Goal: Information Seeking & Learning: Learn about a topic

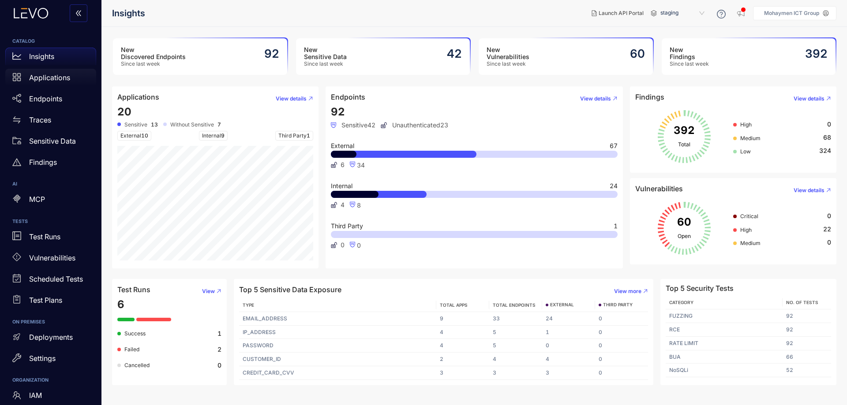
click at [52, 78] on p "Applications" at bounding box center [49, 78] width 41 height 8
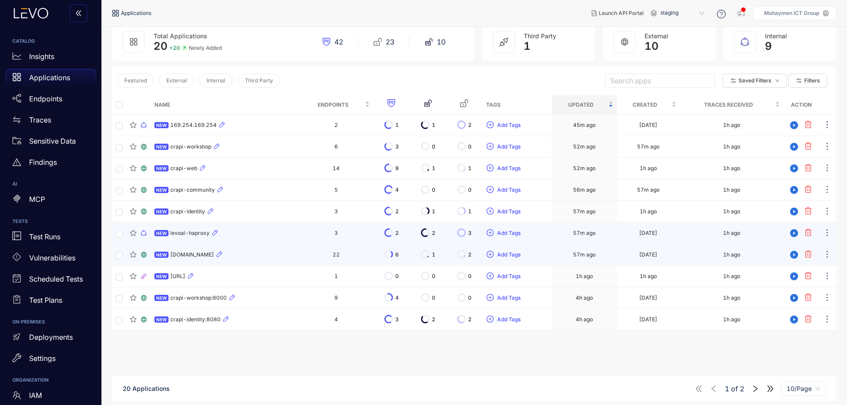
scroll to position [63, 0]
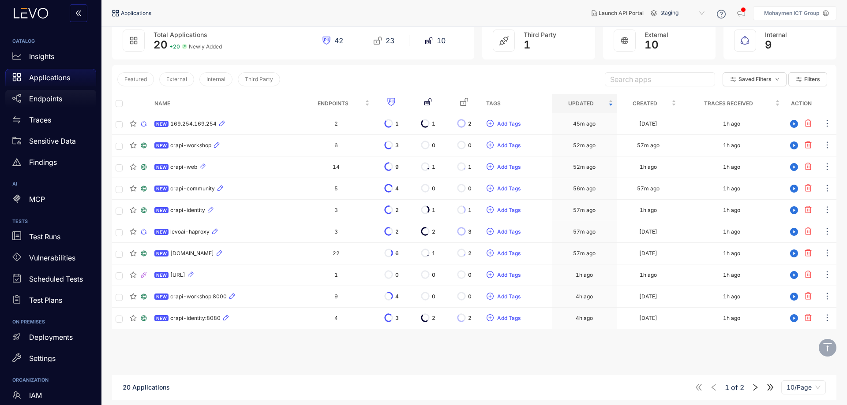
click at [56, 93] on div "Endpoints" at bounding box center [50, 99] width 91 height 18
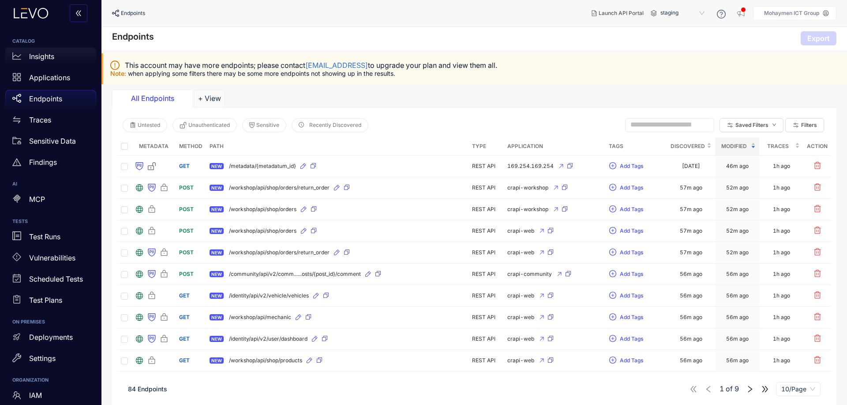
click at [34, 59] on p "Insights" at bounding box center [41, 56] width 25 height 8
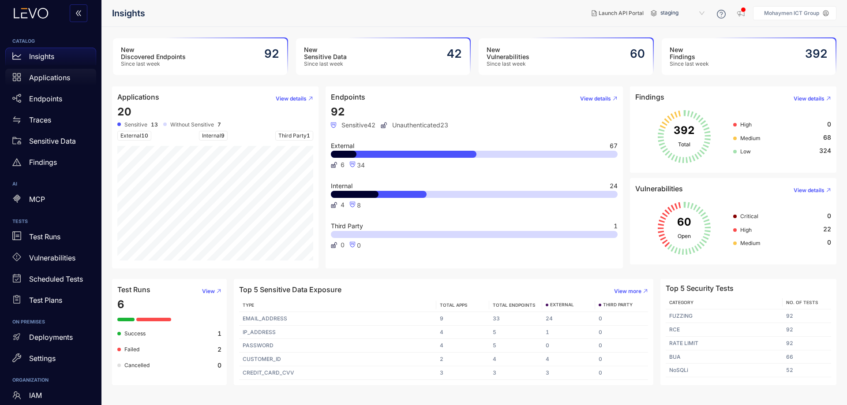
click at [48, 81] on p "Applications" at bounding box center [49, 78] width 41 height 8
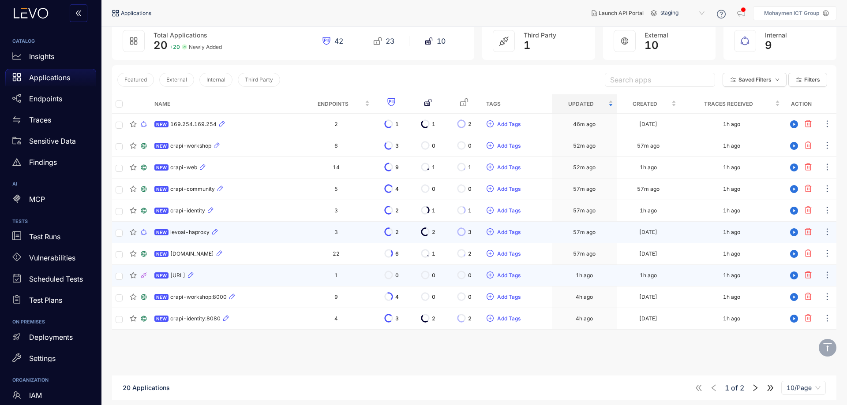
scroll to position [63, 0]
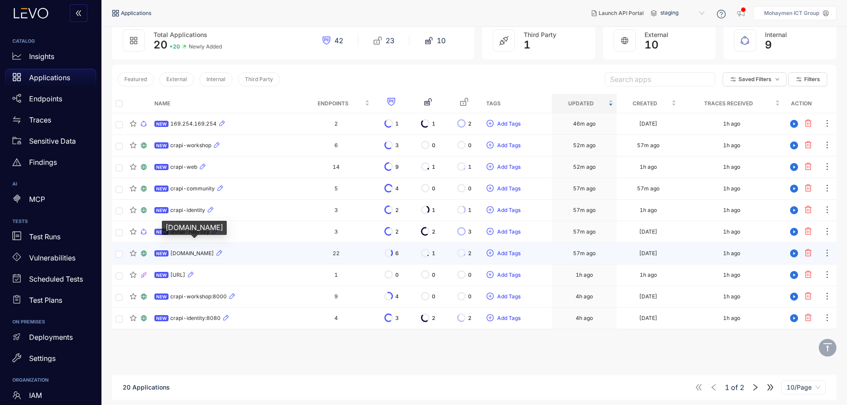
click at [204, 252] on span "[DOMAIN_NAME]" at bounding box center [192, 253] width 44 height 6
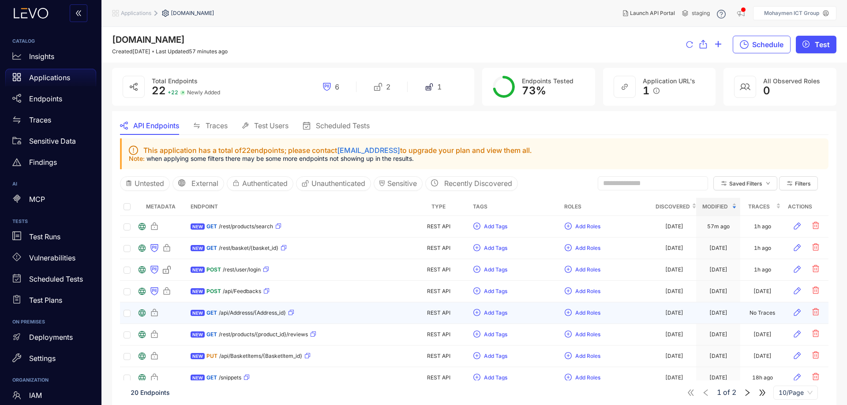
scroll to position [62, 0]
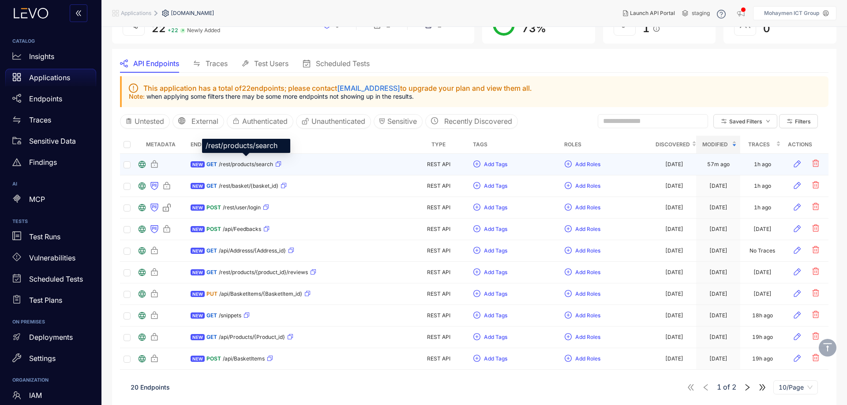
click at [220, 164] on span "/rest/products/search" at bounding box center [246, 164] width 54 height 6
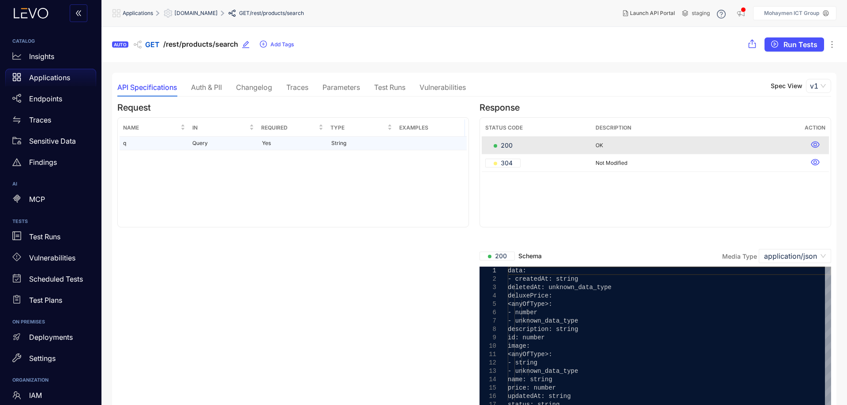
click at [126, 143] on td "q" at bounding box center [153, 144] width 69 height 14
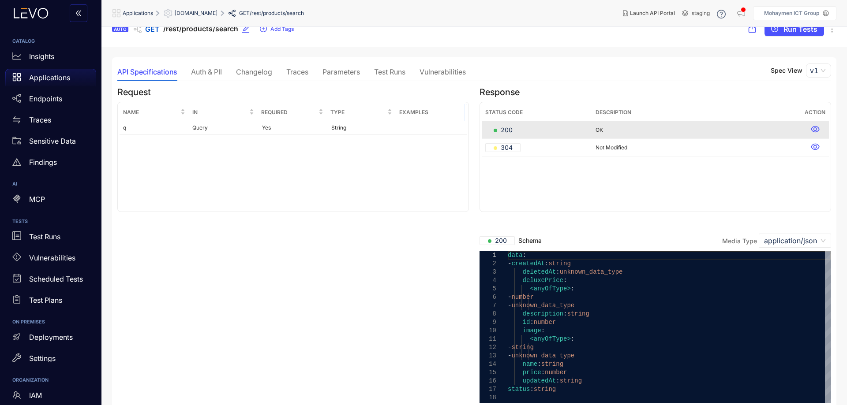
scroll to position [23, 0]
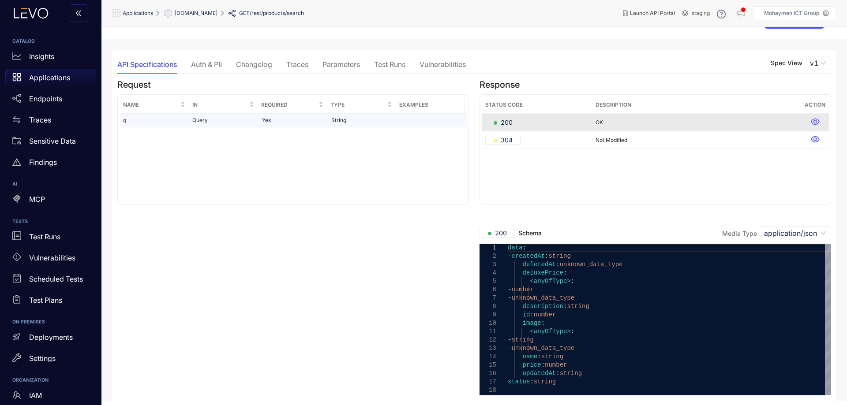
click at [199, 118] on td "Query" at bounding box center [223, 121] width 69 height 14
click at [210, 62] on div "Auth & PII" at bounding box center [206, 64] width 31 height 8
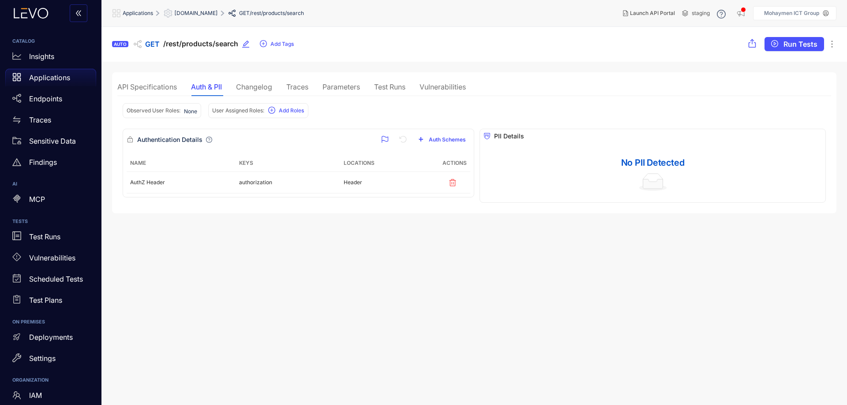
scroll to position [0, 0]
click at [255, 85] on div "Changelog" at bounding box center [254, 87] width 36 height 8
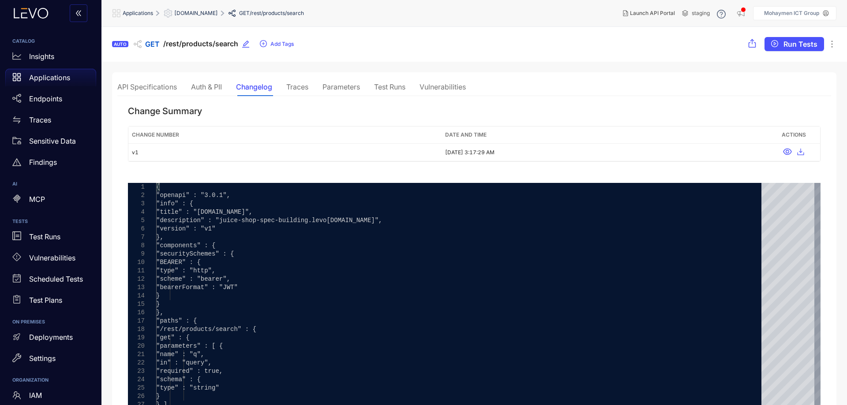
click at [299, 88] on div "Traces" at bounding box center [297, 87] width 22 height 8
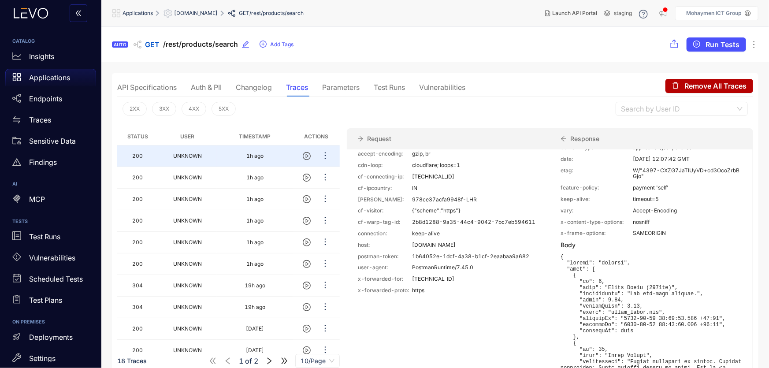
scroll to position [80, 0]
click at [341, 84] on div "Parameters" at bounding box center [340, 87] width 37 height 8
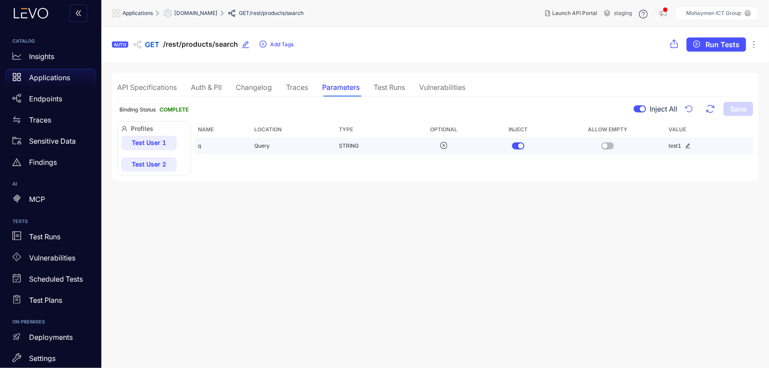
click at [262, 145] on td "Query" at bounding box center [293, 145] width 85 height 15
click at [688, 145] on icon "edit" at bounding box center [688, 145] width 5 height 5
click at [267, 270] on section "AUTO GET /rest/products/search Add Tags Run Tests API Specifications Auth & PII…" at bounding box center [435, 198] width 668 height 342
click at [392, 88] on div "Test Runs" at bounding box center [389, 87] width 31 height 8
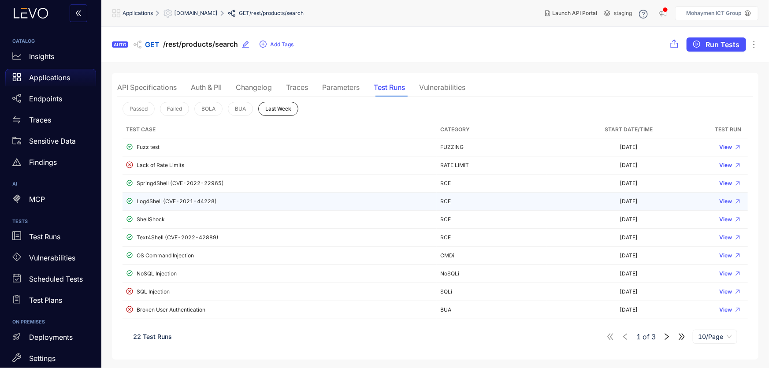
click at [157, 202] on div "Log4Shell (CVE-2021-44228)" at bounding box center [279, 202] width 307 height 8
drag, startPoint x: 162, startPoint y: 197, endPoint x: 167, endPoint y: 196, distance: 4.9
click at [163, 196] on td "Log4Shell (CVE-2021-44228)" at bounding box center [280, 202] width 314 height 18
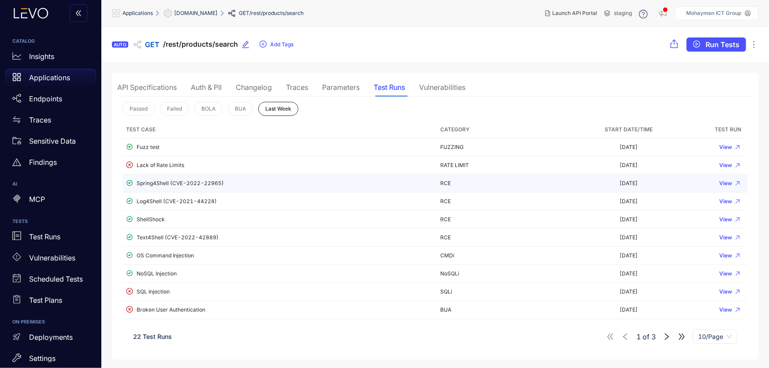
click at [159, 184] on div "Spring4Shell (CVE-2022-22965)" at bounding box center [279, 183] width 307 height 8
click at [727, 183] on span "View" at bounding box center [726, 183] width 13 height 6
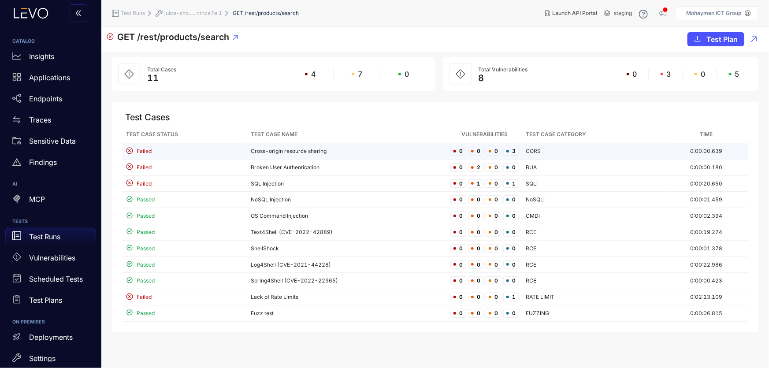
click at [528, 153] on td "CORS" at bounding box center [594, 151] width 142 height 16
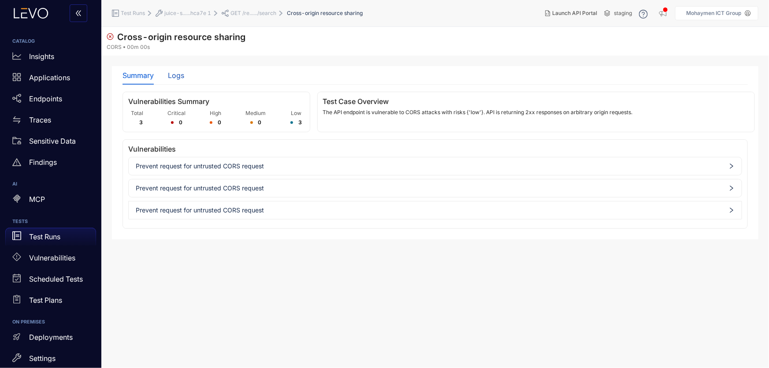
click at [184, 73] on div "Logs" at bounding box center [176, 75] width 16 height 8
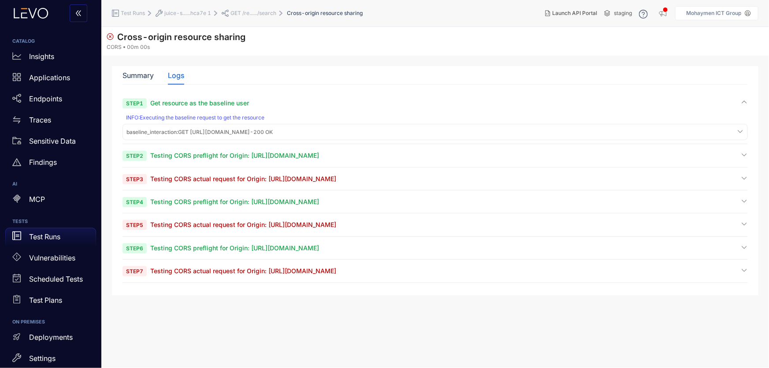
click at [215, 155] on span "Testing CORS preflight for Origin: https://example.com" at bounding box center [234, 155] width 169 height 7
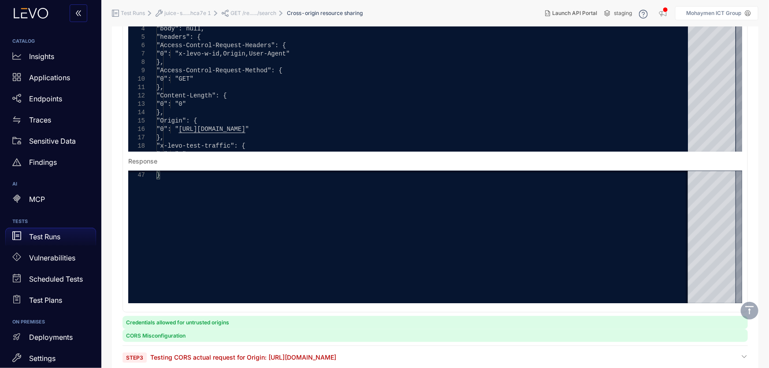
scroll to position [312, 0]
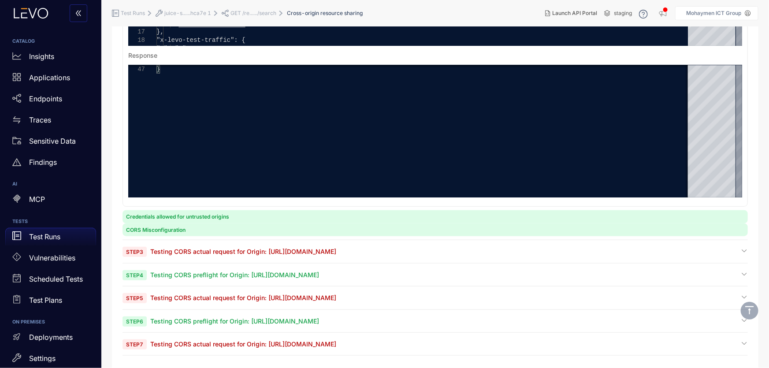
click at [187, 254] on span "Testing CORS actual request for Origin: https://example.com" at bounding box center [243, 251] width 186 height 7
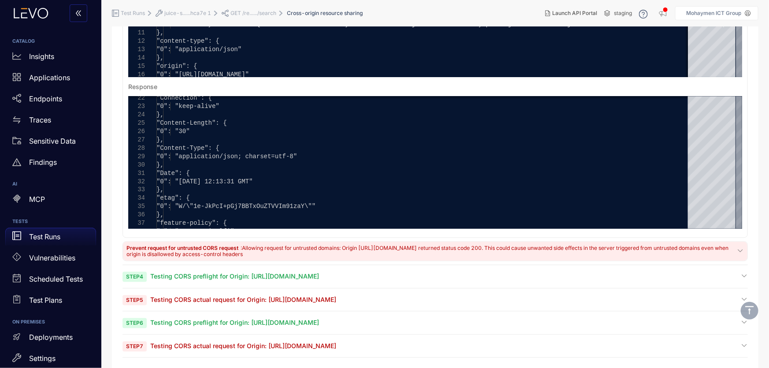
scroll to position [690, 0]
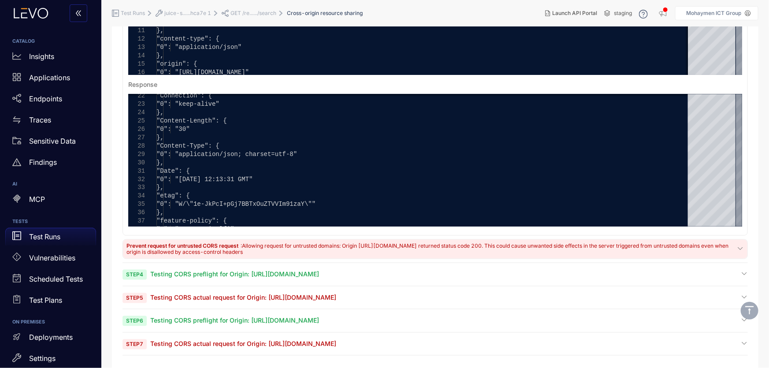
click at [217, 277] on span "Testing CORS preflight for Origin: https://example.juice-shop-spec-building.lev…" at bounding box center [234, 274] width 169 height 7
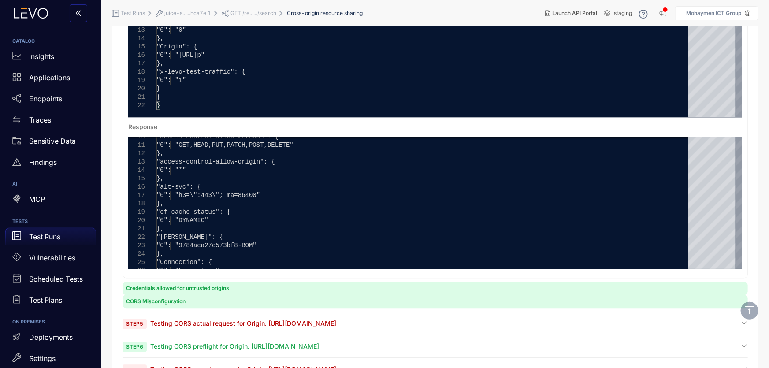
scroll to position [1074, 0]
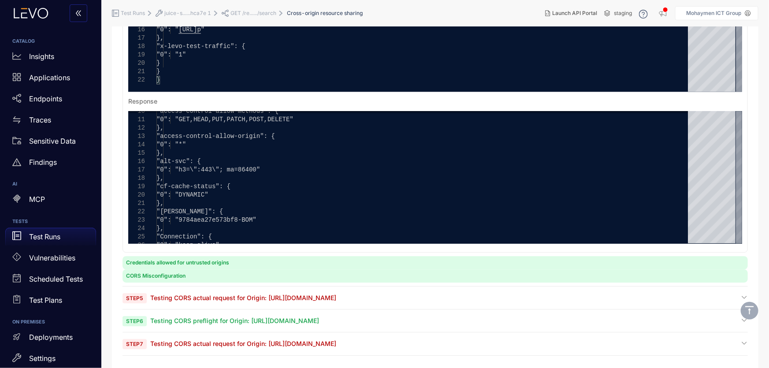
click at [172, 302] on span "Step 5 Testing CORS actual request for Origin: https://example.juice-shop-spec-…" at bounding box center [230, 298] width 214 height 8
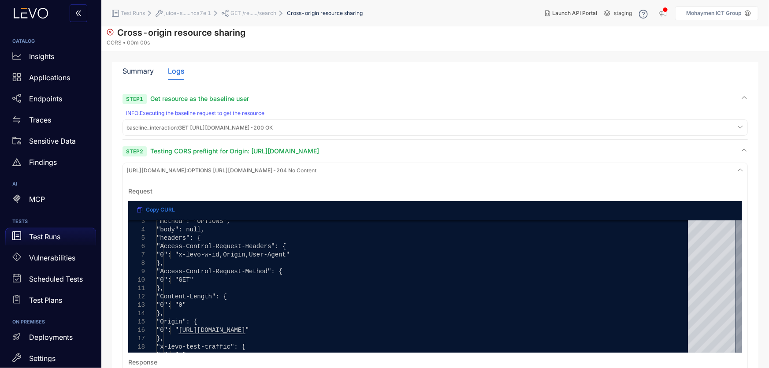
scroll to position [0, 0]
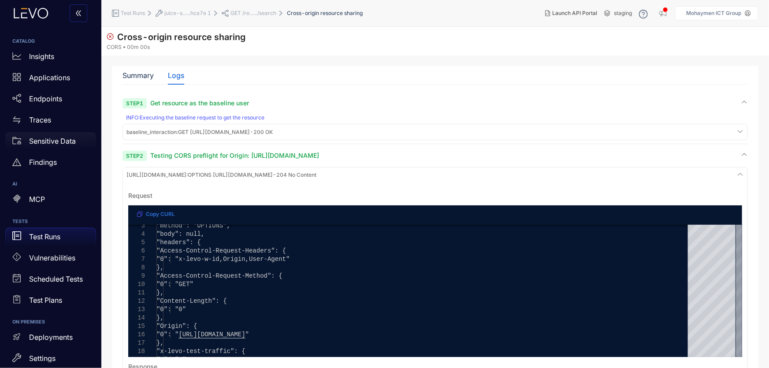
click at [60, 141] on p "Sensitive Data" at bounding box center [52, 141] width 47 height 8
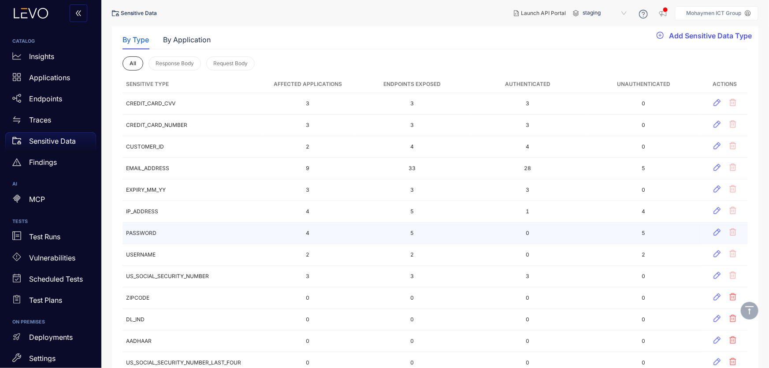
scroll to position [80, 0]
click at [131, 234] on td "PASSWORD" at bounding box center [192, 233] width 139 height 22
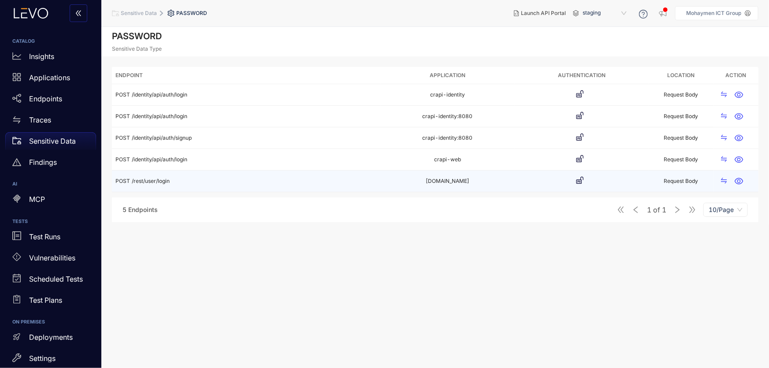
click at [467, 182] on td "[DOMAIN_NAME]" at bounding box center [448, 182] width 134 height 22
click at [412, 177] on td "[DOMAIN_NAME]" at bounding box center [448, 182] width 134 height 22
click at [160, 181] on span "/rest/user/login" at bounding box center [151, 181] width 38 height 7
click at [741, 183] on icon "button" at bounding box center [739, 181] width 8 height 7
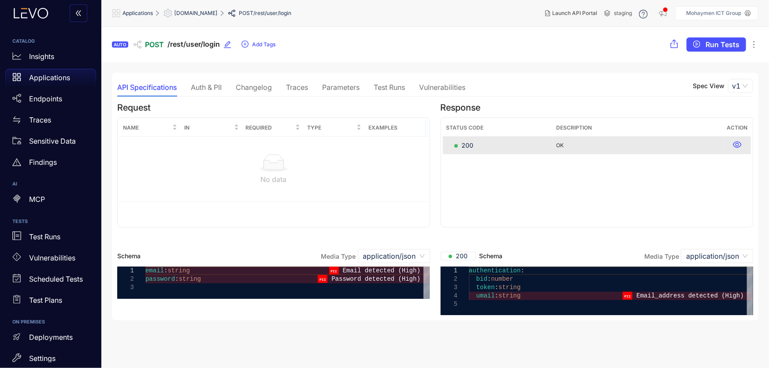
click at [302, 90] on div "Traces" at bounding box center [297, 87] width 22 height 8
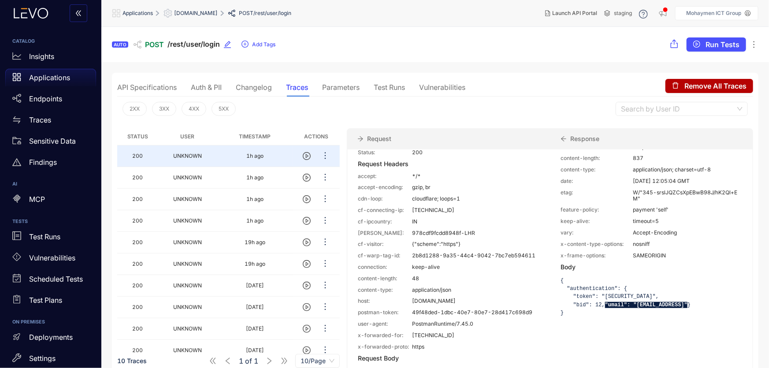
scroll to position [105, 0]
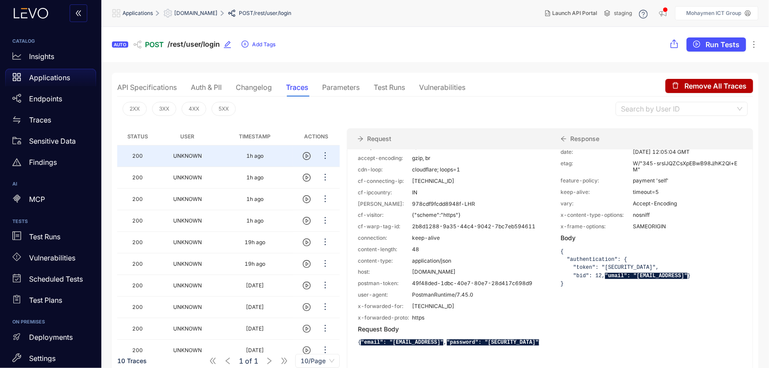
drag, startPoint x: 418, startPoint y: 336, endPoint x: 357, endPoint y: 325, distance: 62.3
click at [357, 325] on div "General Url: [URL][DOMAIN_NAME] Method: POST Status: 200 Request Headers accept…" at bounding box center [448, 222] width 203 height 295
click at [442, 338] on pre "{ "email": "[EMAIL_ADDRESS]" , "password": "[SECURITY_DATA]" }" at bounding box center [449, 342] width 182 height 8
click at [35, 58] on p "Insights" at bounding box center [41, 56] width 25 height 8
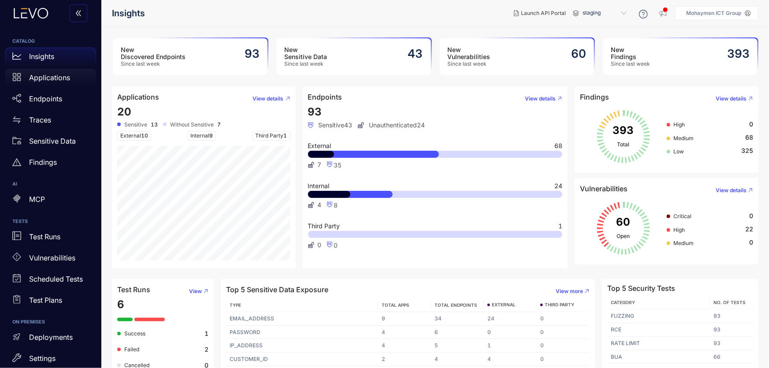
click at [33, 79] on p "Applications" at bounding box center [49, 78] width 41 height 8
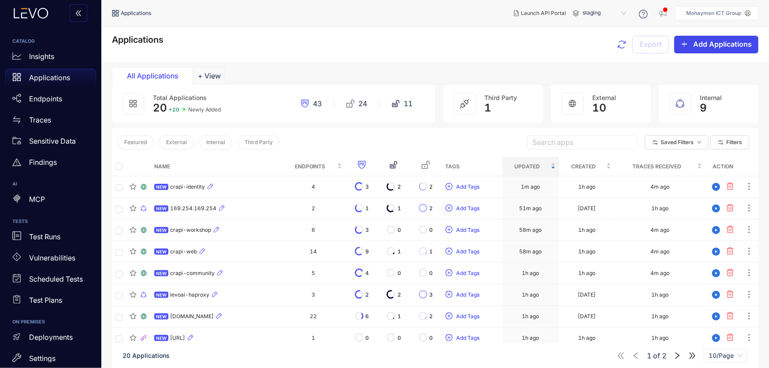
click at [711, 47] on span "Add Applications" at bounding box center [723, 44] width 59 height 8
click at [32, 300] on p "Test Plans" at bounding box center [45, 300] width 33 height 8
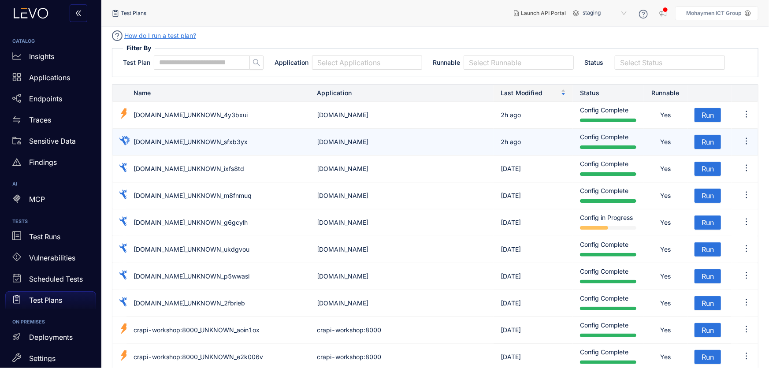
click at [180, 145] on td "[DOMAIN_NAME]_UNKNOWN_sfxb3yx" at bounding box center [219, 142] width 184 height 27
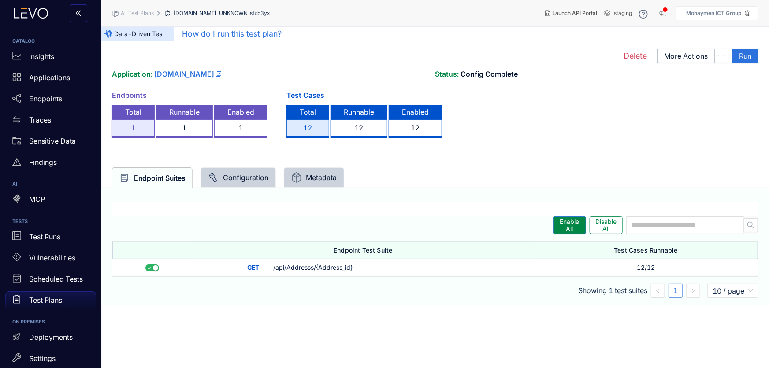
click at [242, 181] on div "Configuration" at bounding box center [238, 177] width 60 height 11
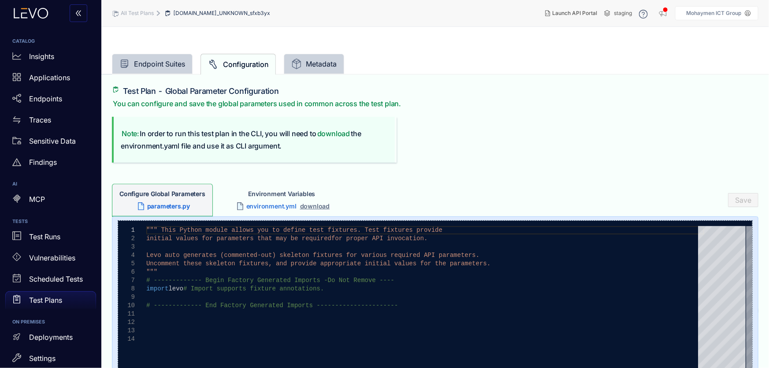
scroll to position [163, 0]
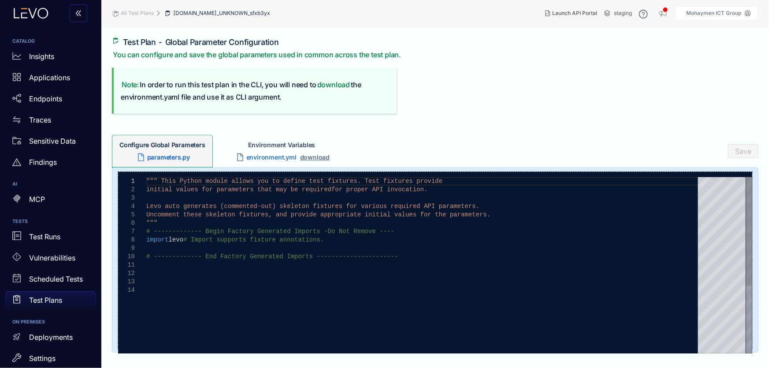
type textarea "**********"
click at [321, 238] on div "import levo # Import supports fixture annotations." at bounding box center [425, 240] width 558 height 8
click at [328, 244] on div at bounding box center [425, 248] width 558 height 8
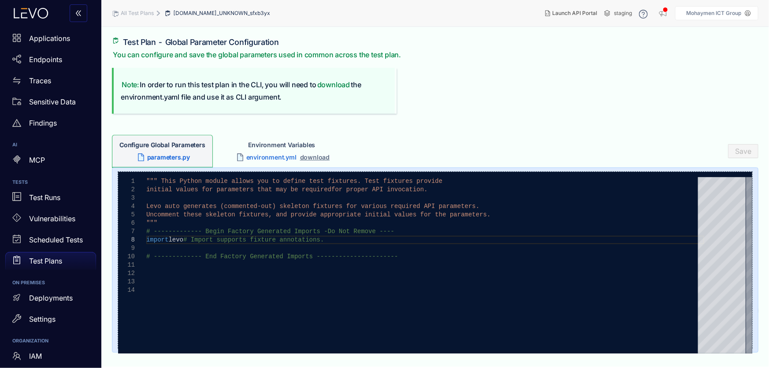
scroll to position [87, 0]
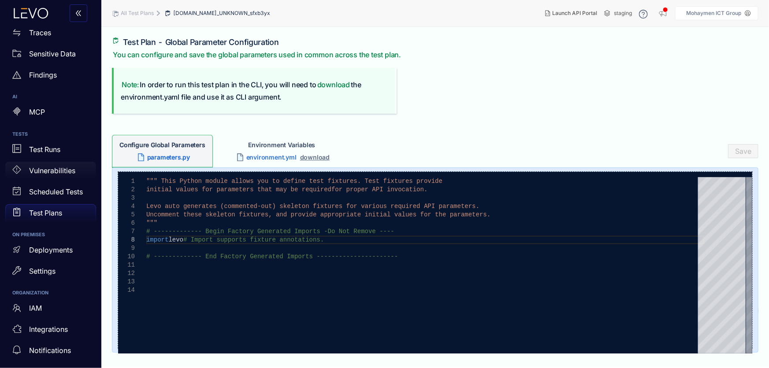
click at [62, 167] on p "Vulnerabilities" at bounding box center [52, 171] width 46 height 8
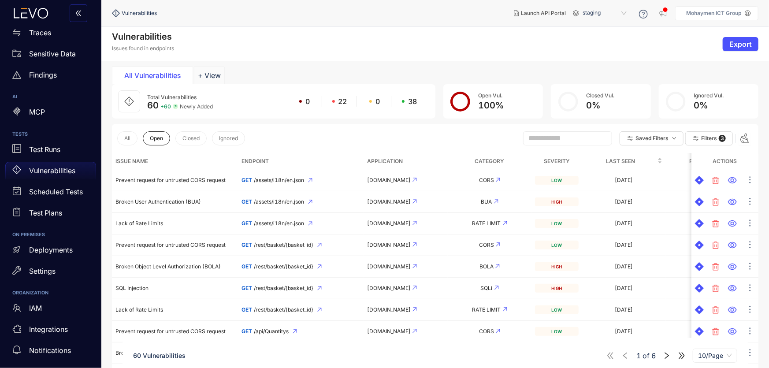
click at [552, 161] on th "Severity" at bounding box center [557, 161] width 50 height 17
click at [675, 139] on icon "down" at bounding box center [674, 138] width 4 height 4
click at [582, 138] on input "text" at bounding box center [564, 138] width 71 height 8
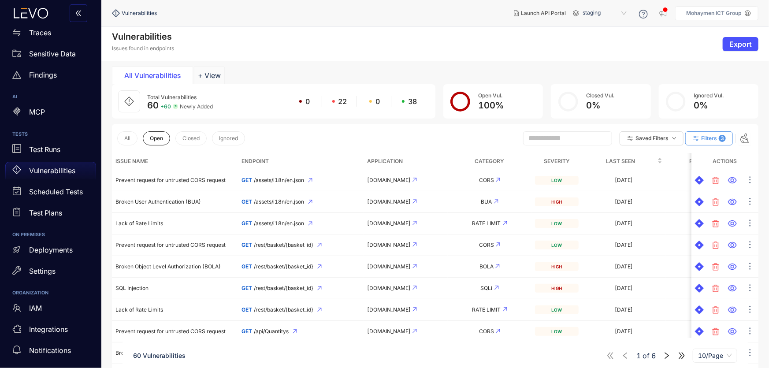
click at [714, 137] on span "Filters" at bounding box center [709, 138] width 16 height 6
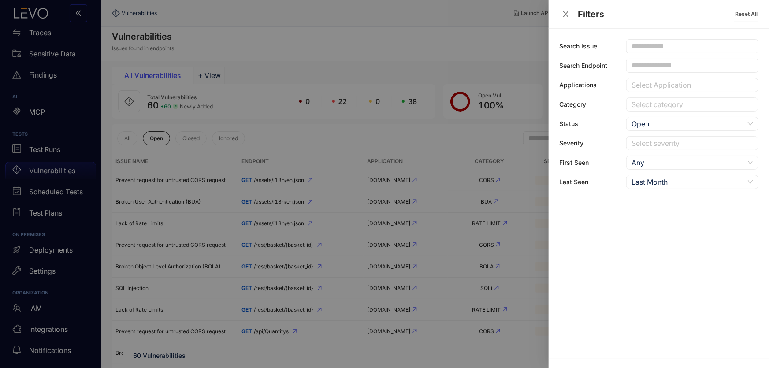
click at [657, 182] on div "Last Month" at bounding box center [688, 181] width 113 height 13
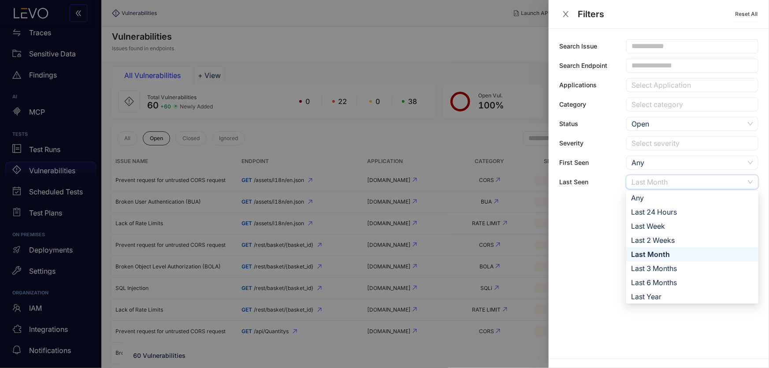
click at [657, 182] on div "Last Month" at bounding box center [688, 181] width 113 height 13
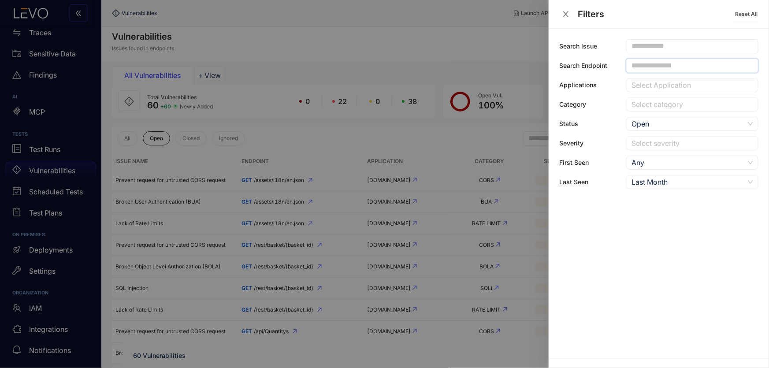
click at [659, 67] on input "text" at bounding box center [689, 66] width 114 height 8
click at [653, 140] on div at bounding box center [688, 143] width 117 height 9
click at [640, 176] on div "High" at bounding box center [693, 175] width 122 height 10
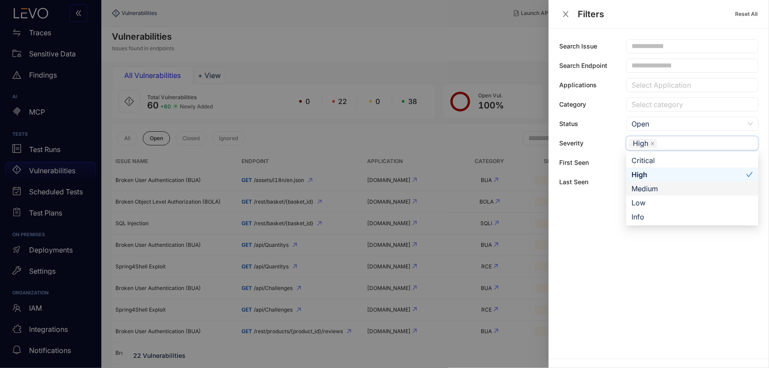
click at [108, 98] on div at bounding box center [384, 184] width 769 height 368
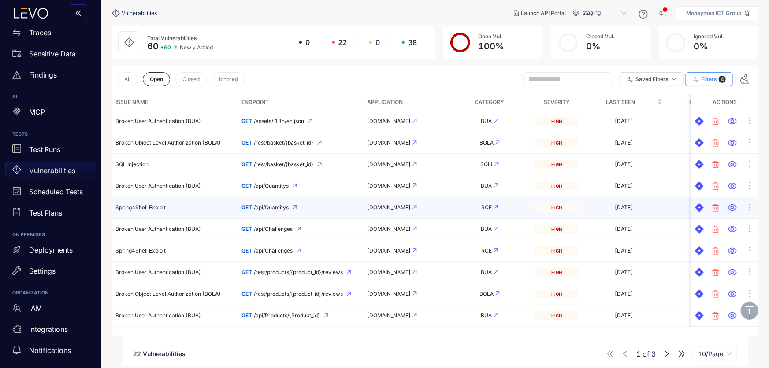
scroll to position [62, 0]
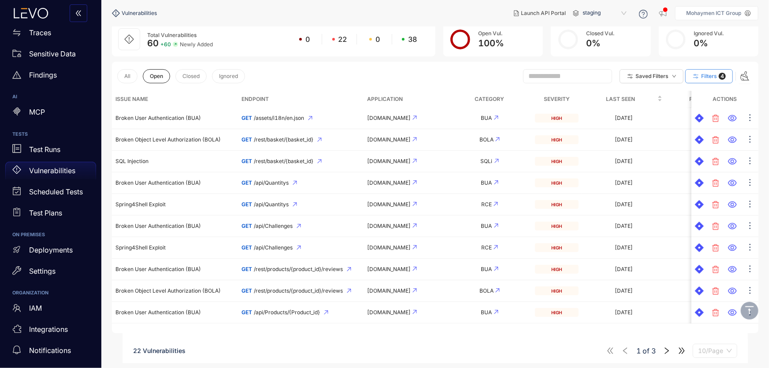
click at [715, 353] on span "10/Page" at bounding box center [715, 350] width 34 height 13
click at [709, 318] on div "50/Page" at bounding box center [716, 319] width 34 height 10
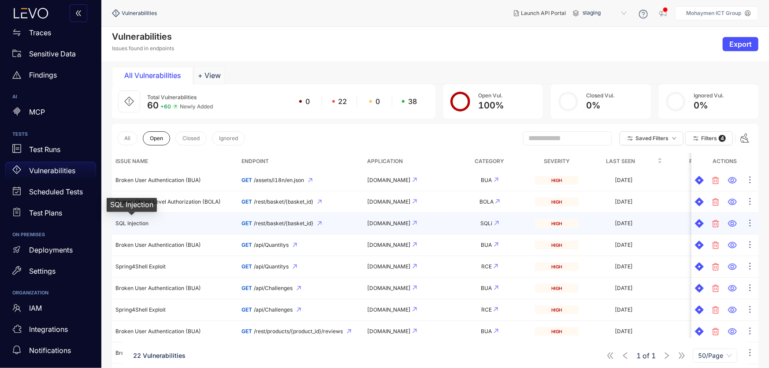
click at [134, 223] on span "SQL Injection" at bounding box center [132, 223] width 33 height 7
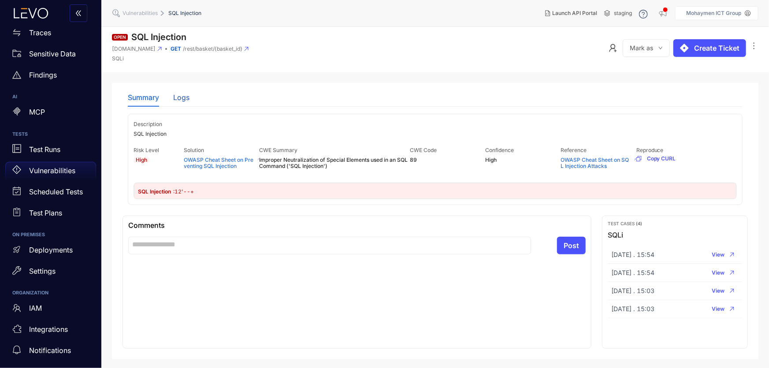
click at [180, 96] on div "Logs" at bounding box center [181, 97] width 16 height 8
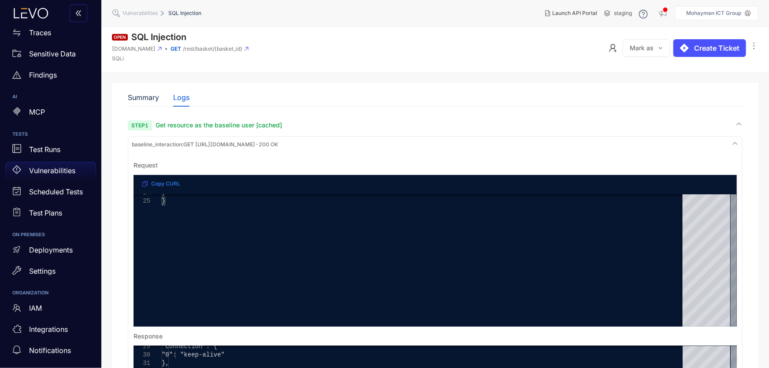
scroll to position [160, 0]
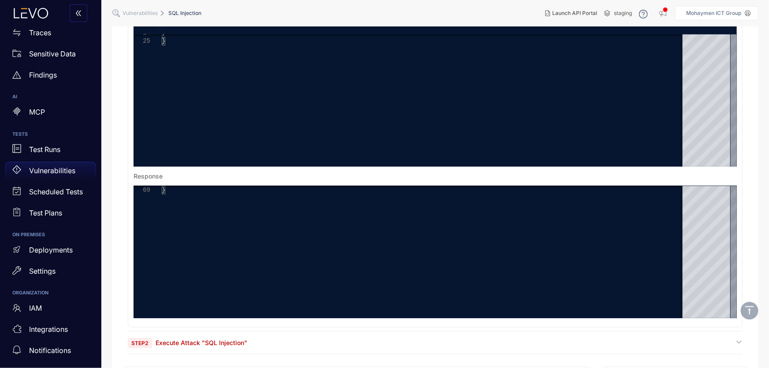
click at [183, 341] on span "Execute Attack "SQL Injection"" at bounding box center [202, 342] width 92 height 7
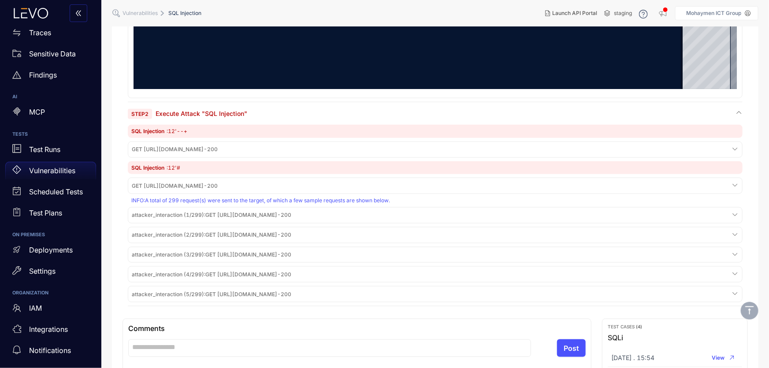
scroll to position [401, 0]
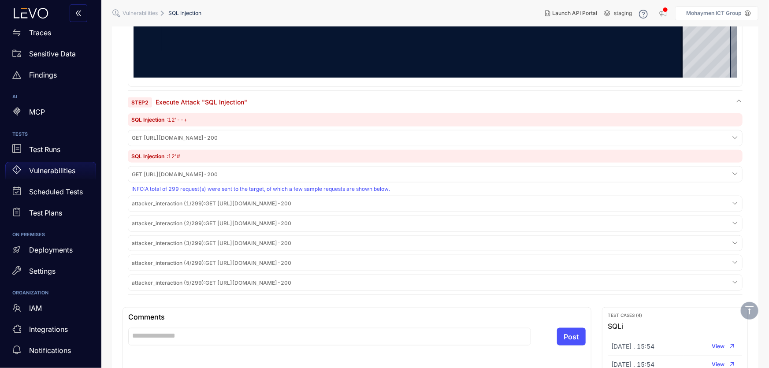
click at [219, 144] on div "attacker_interaction (1/299) : GET [URL][DOMAIN_NAME] - 200" at bounding box center [435, 138] width 611 height 12
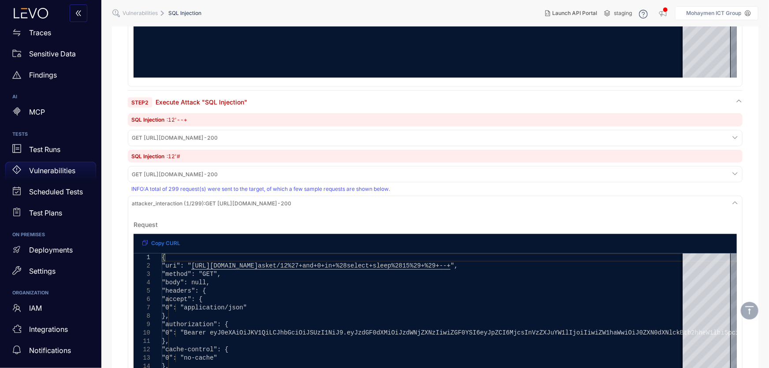
click at [219, 144] on div "attacker_interaction (1/299) : GET [URL][DOMAIN_NAME] - 200" at bounding box center [435, 138] width 611 height 12
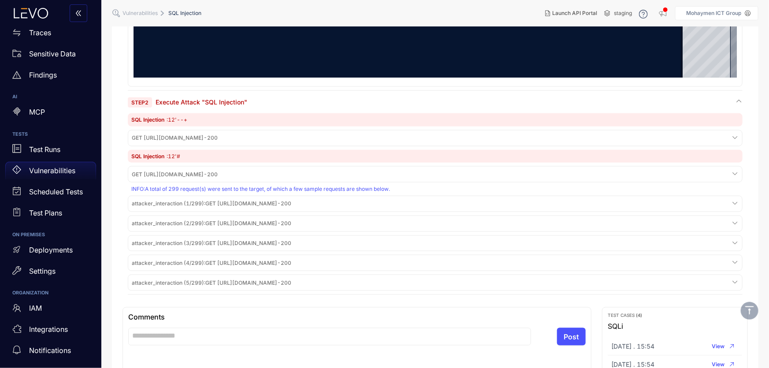
click at [185, 138] on span "GET [URL][DOMAIN_NAME] - 200" at bounding box center [175, 138] width 86 height 6
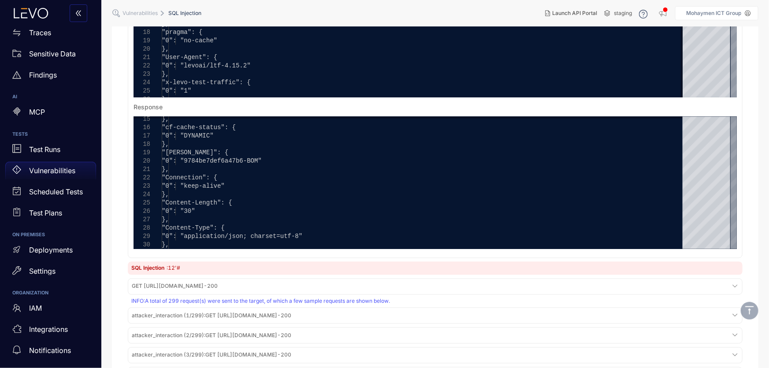
scroll to position [681, 0]
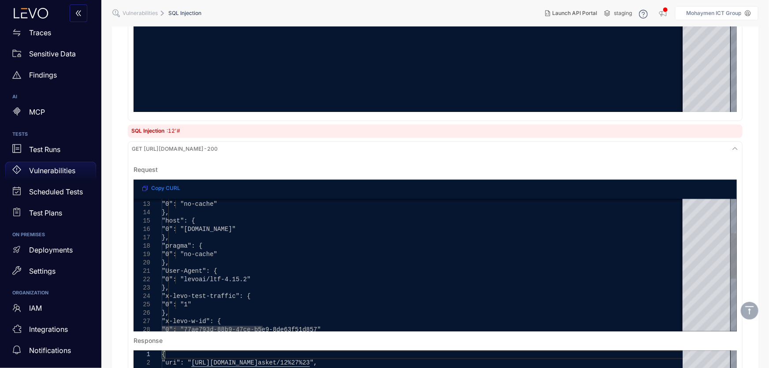
scroll to position [761, 0]
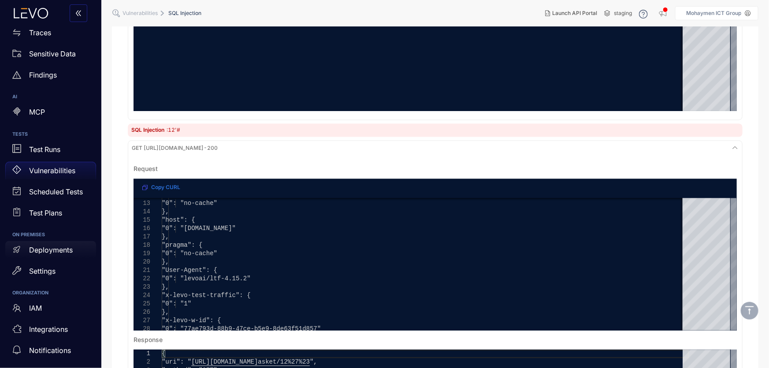
click at [53, 250] on p "Deployments" at bounding box center [51, 250] width 44 height 8
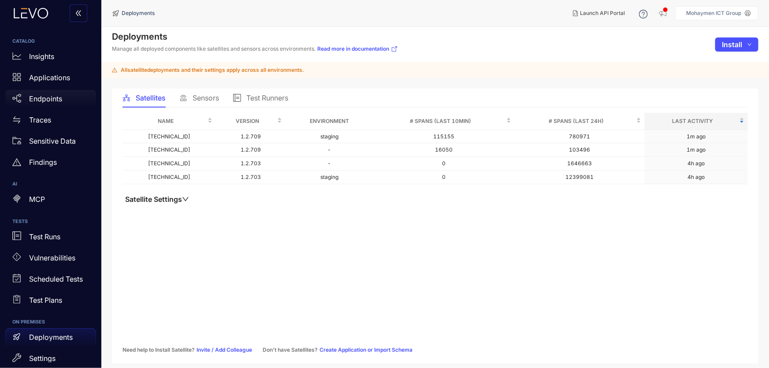
click at [44, 97] on p "Endpoints" at bounding box center [45, 99] width 33 height 8
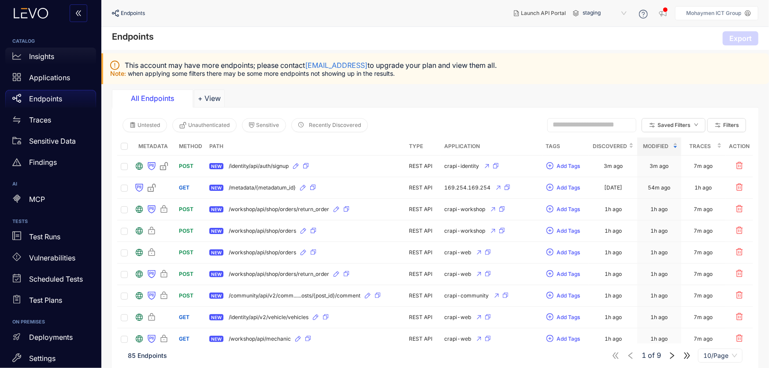
click at [49, 56] on p "Insights" at bounding box center [41, 56] width 25 height 8
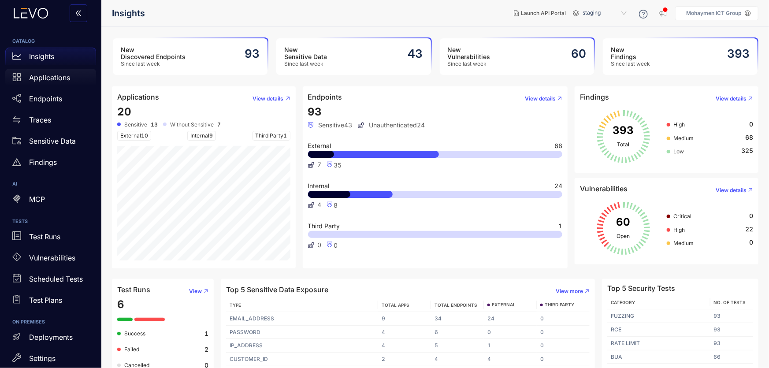
click at [35, 79] on p "Applications" at bounding box center [49, 78] width 41 height 8
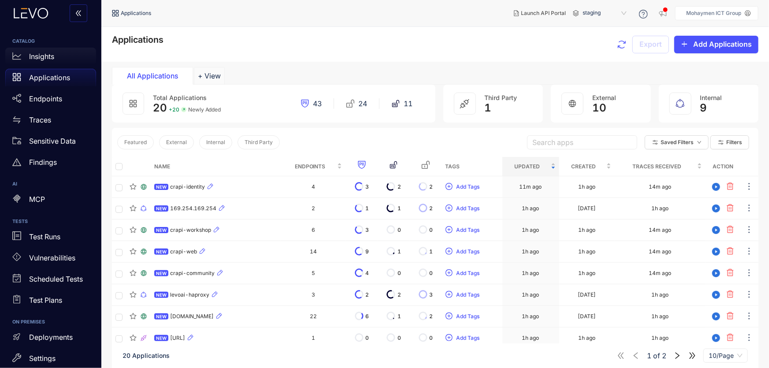
click at [47, 58] on p "Insights" at bounding box center [41, 56] width 25 height 8
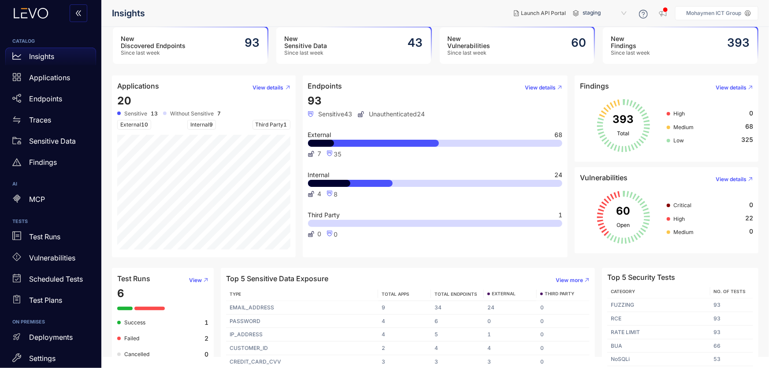
scroll to position [17, 0]
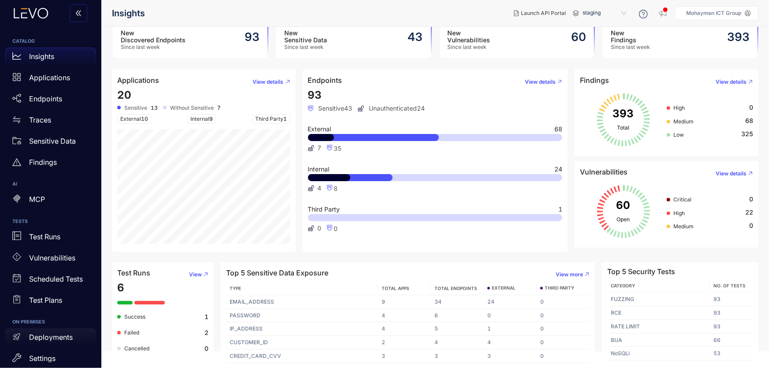
click at [50, 343] on div "Deployments" at bounding box center [50, 337] width 91 height 18
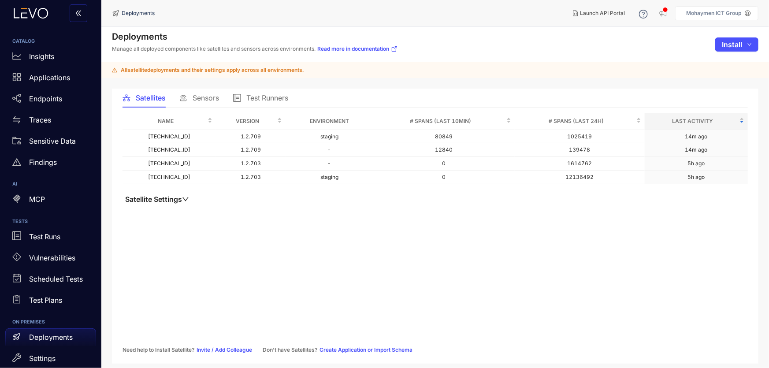
click at [197, 101] on span "Sensors" at bounding box center [206, 98] width 26 height 8
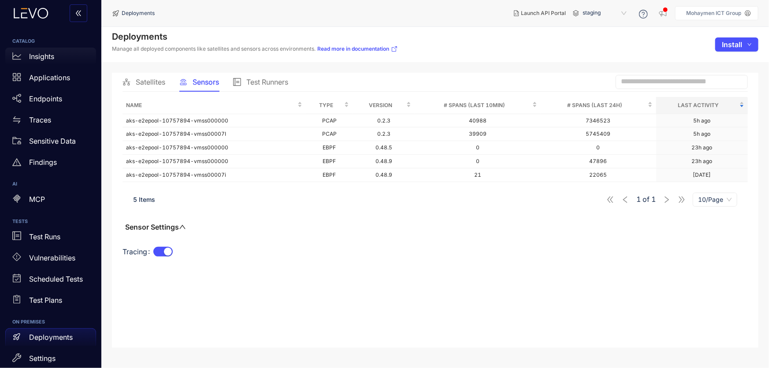
click at [43, 53] on p "Insights" at bounding box center [41, 56] width 25 height 8
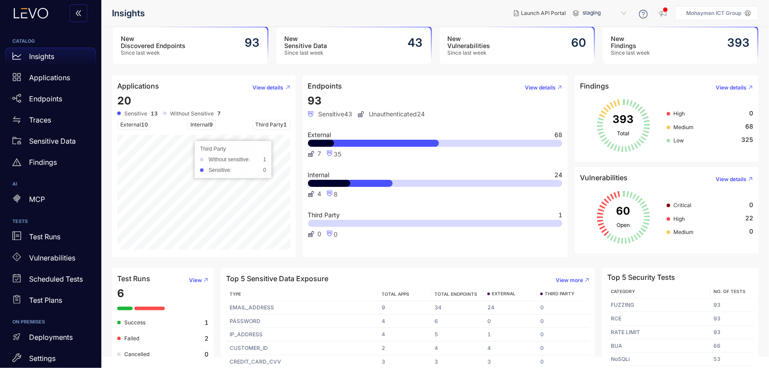
scroll to position [17, 0]
